Goal: Check status

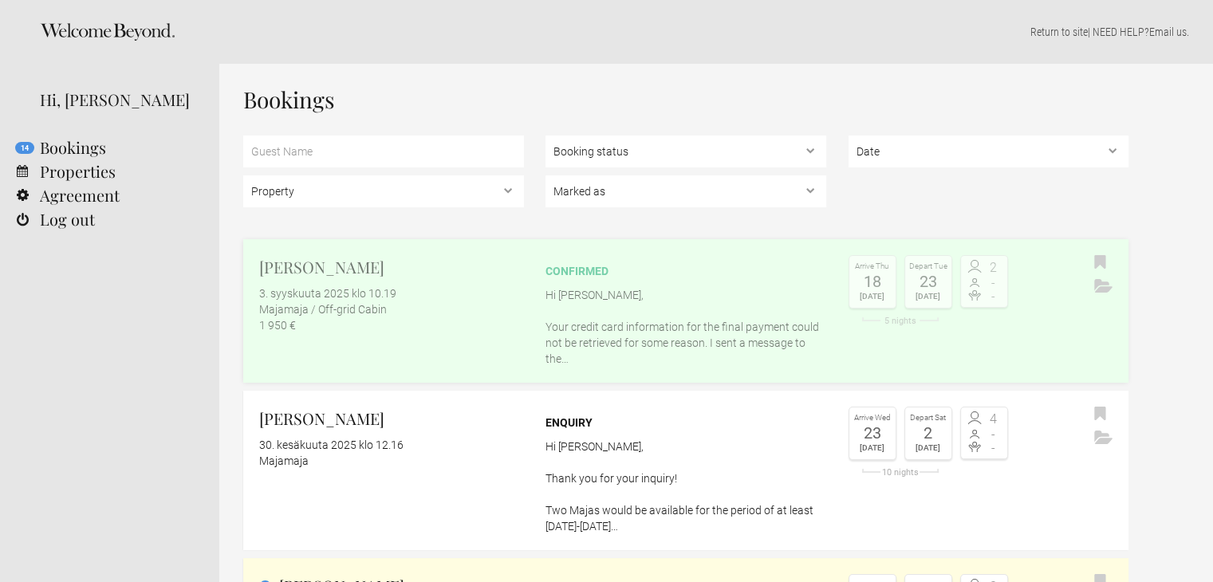
click at [592, 270] on div "confirmed" at bounding box center [685, 271] width 281 height 16
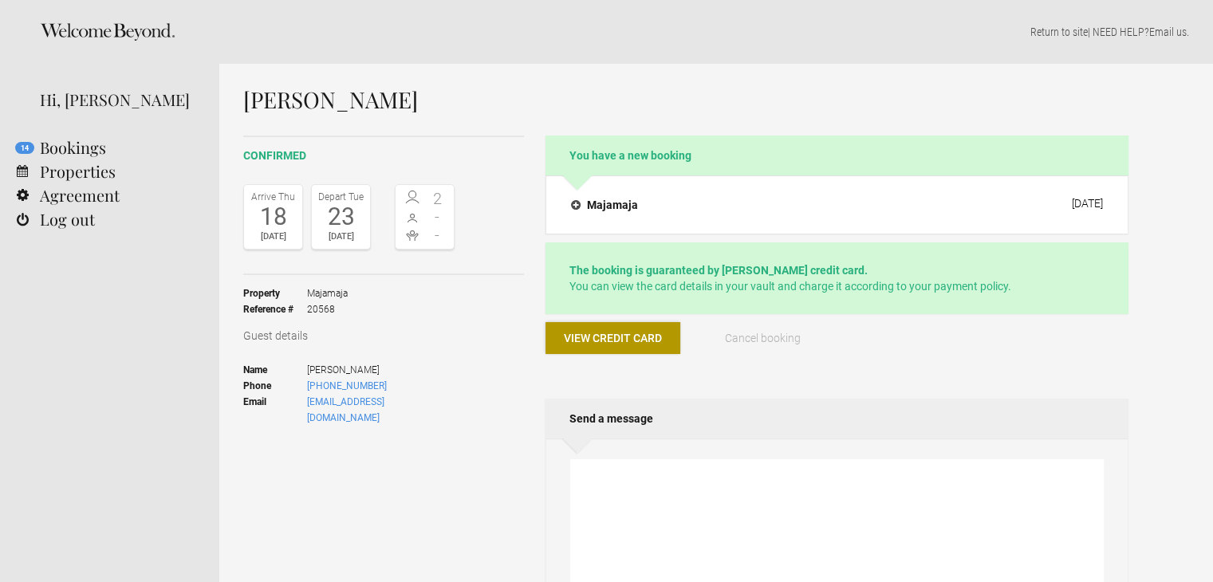
click at [605, 342] on span "View credit card" at bounding box center [613, 338] width 98 height 13
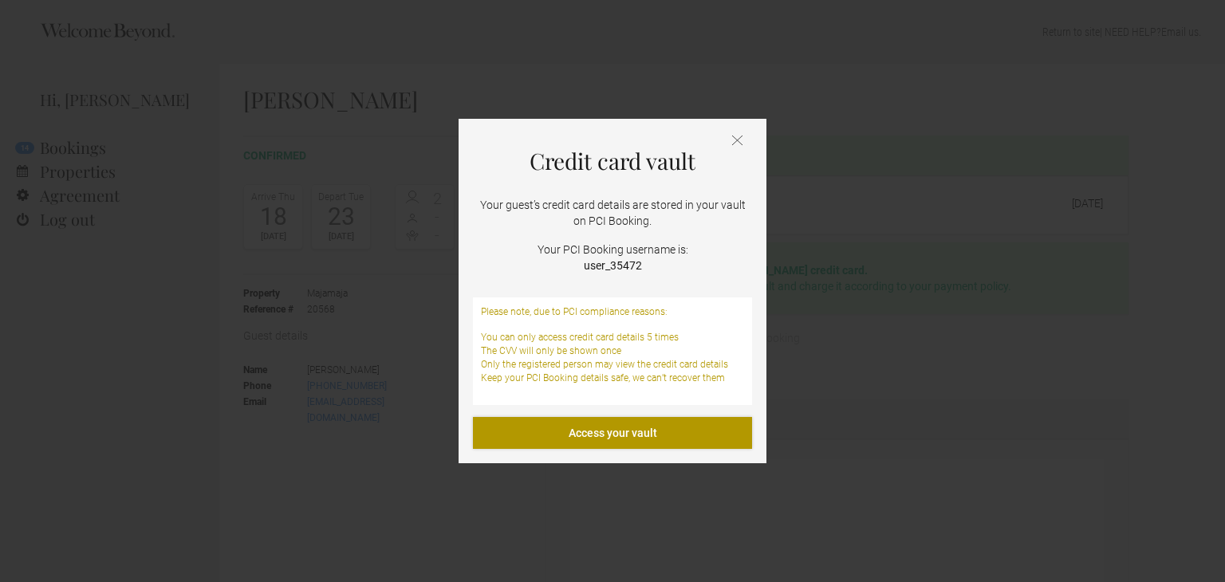
click at [604, 427] on link "Access your vault" at bounding box center [612, 433] width 279 height 32
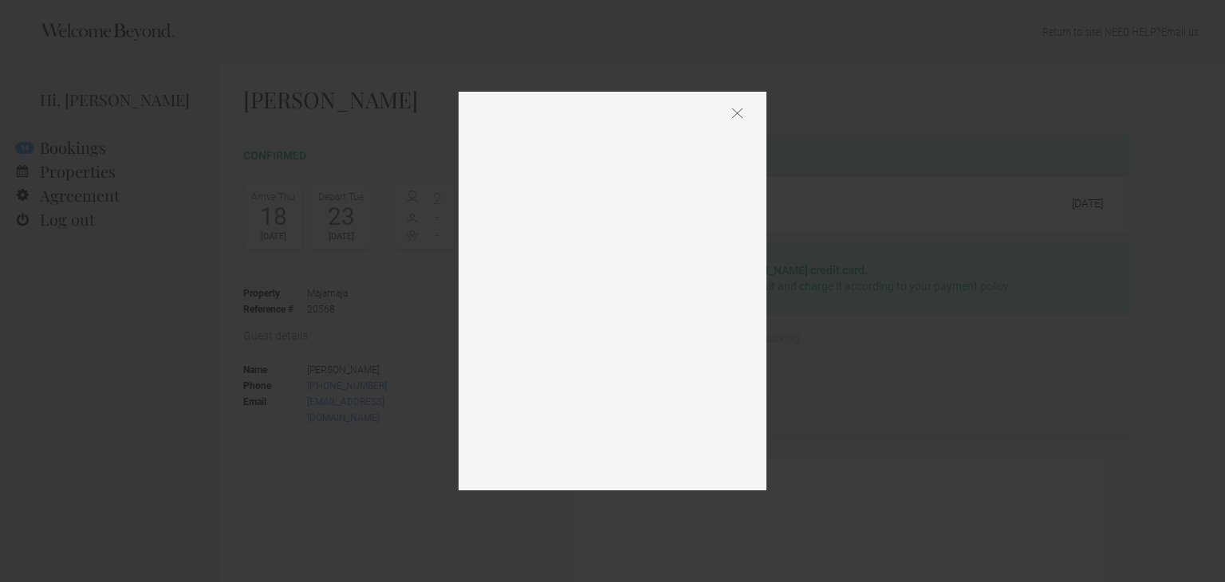
click at [737, 109] on img at bounding box center [737, 113] width 10 height 11
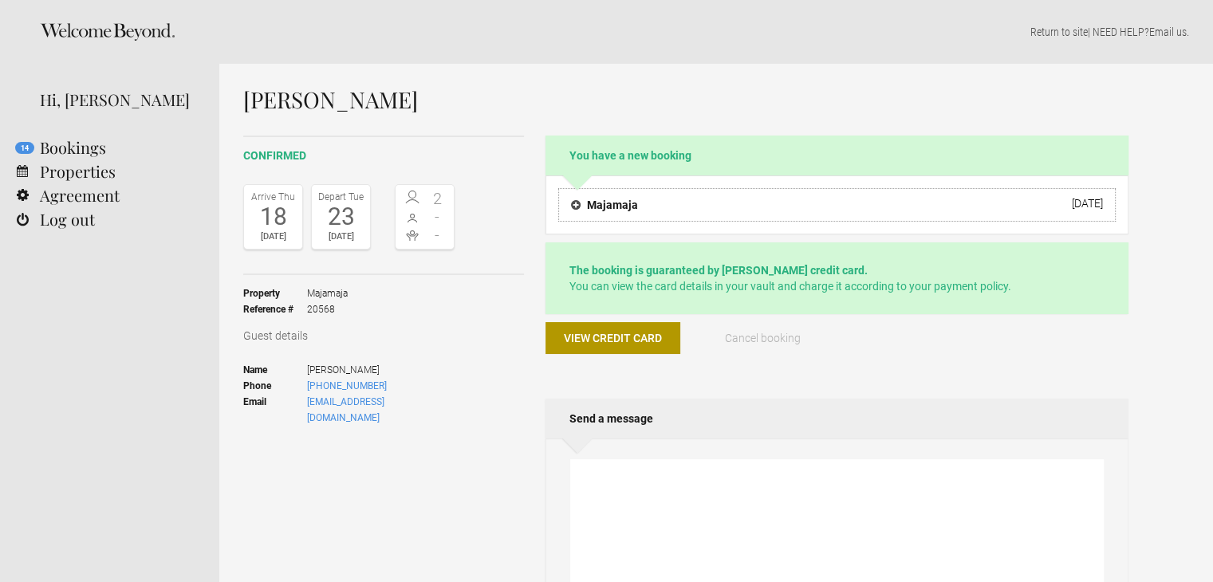
click at [622, 206] on h4 "Majamaja" at bounding box center [604, 205] width 67 height 16
